Goal: Find contact information: Obtain details needed to contact an individual or organization

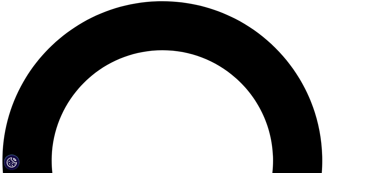
scroll to position [329, 0]
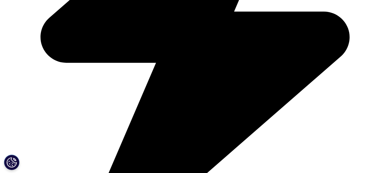
scroll to position [154, 0]
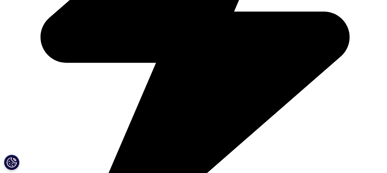
scroll to position [0, 0]
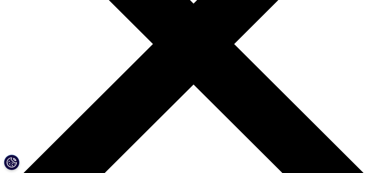
scroll to position [184, 0]
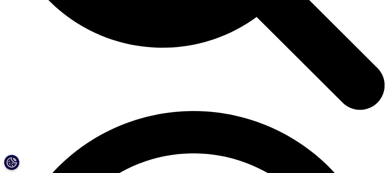
scroll to position [666, 0]
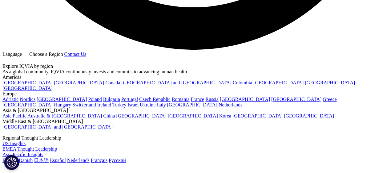
scroll to position [953, 0]
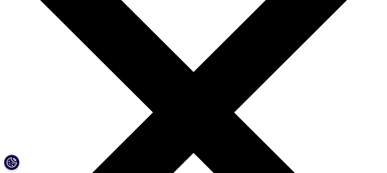
scroll to position [70, 0]
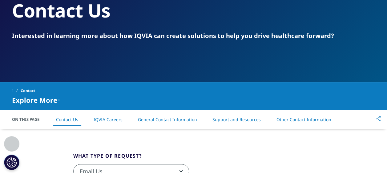
scroll to position [122, 0]
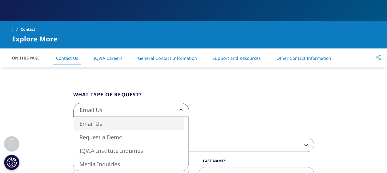
click at [181, 111] on span "Email Us" at bounding box center [131, 110] width 115 height 14
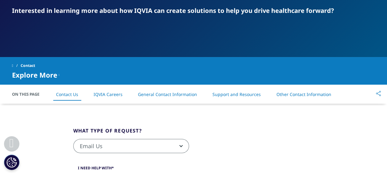
scroll to position [209, 0]
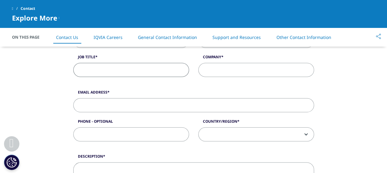
click at [116, 71] on input "Job Title" at bounding box center [131, 70] width 116 height 14
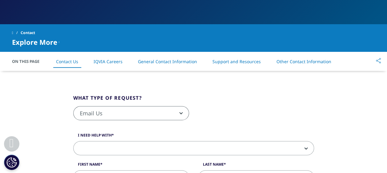
scroll to position [117, 0]
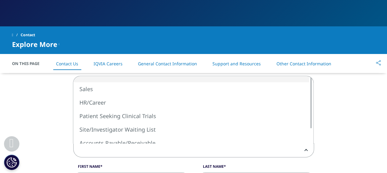
click at [305, 151] on b at bounding box center [305, 151] width 0 height 0
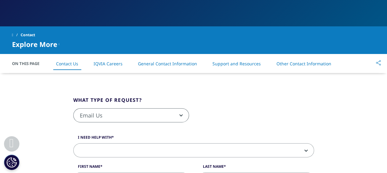
scroll to position [148, 0]
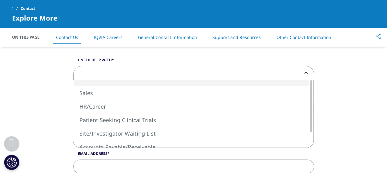
click at [305, 73] on b at bounding box center [305, 73] width 0 height 0
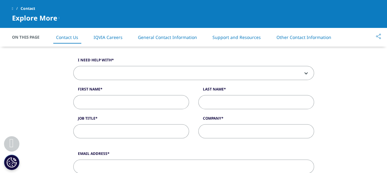
click at [305, 73] on b at bounding box center [305, 73] width 0 height 0
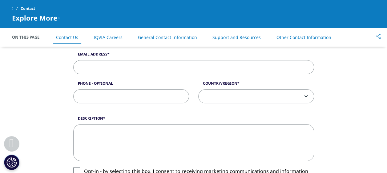
scroll to position [271, 0]
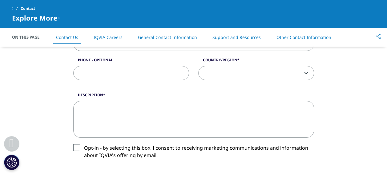
click at [306, 75] on span at bounding box center [255, 73] width 115 height 14
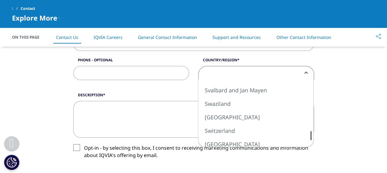
click at [311, 136] on div at bounding box center [310, 135] width 5 height 9
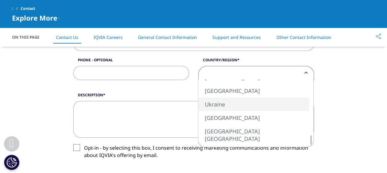
select select "Ukraine"
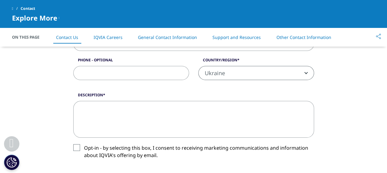
scroll to position [209, 0]
